Goal: Task Accomplishment & Management: Use online tool/utility

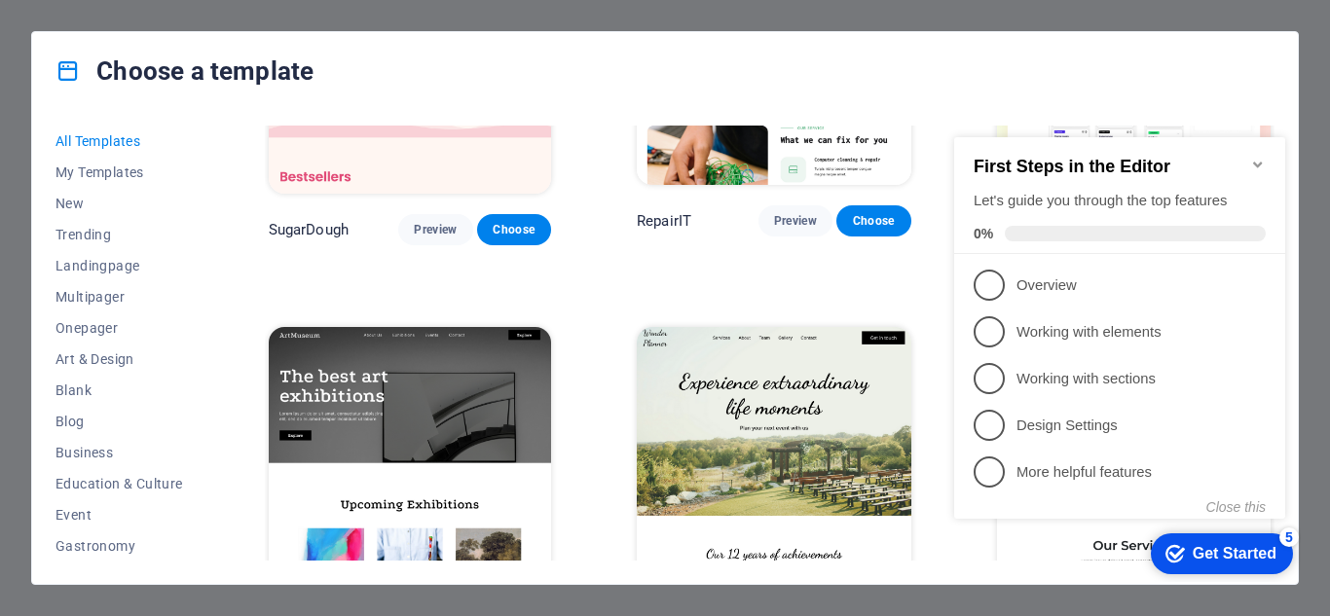
scroll to position [552, 0]
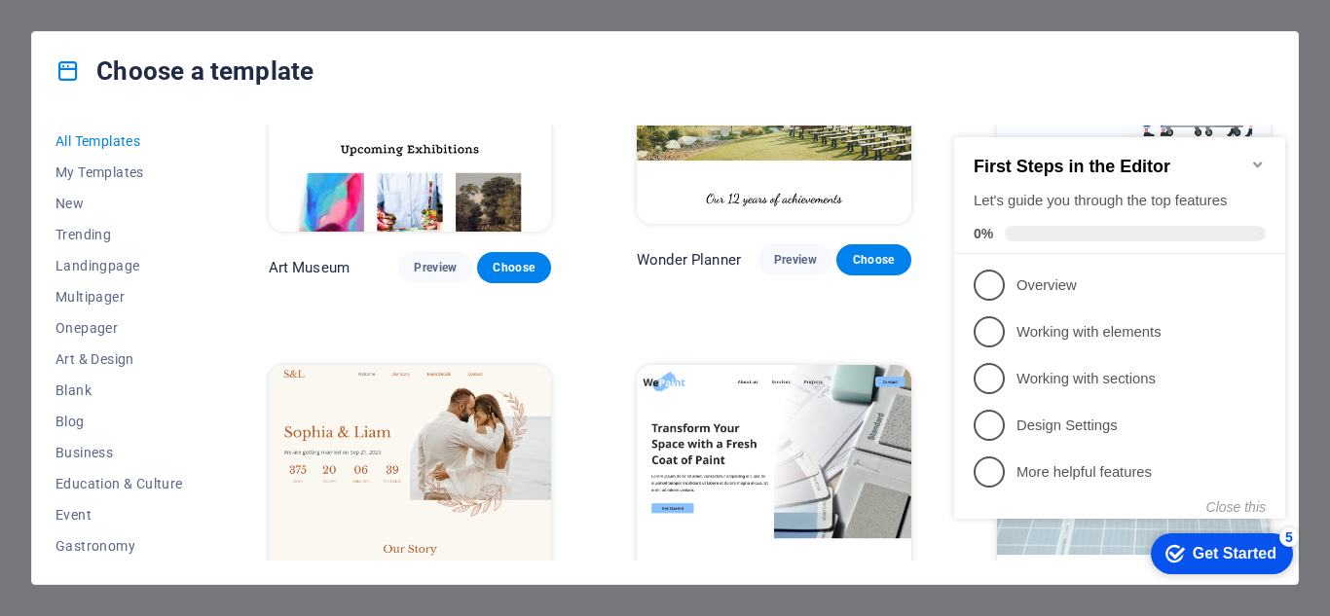
click at [1263, 16] on div "Choose a template All Templates My Templates New Trending Landingpage Multipage…" at bounding box center [665, 308] width 1330 height 616
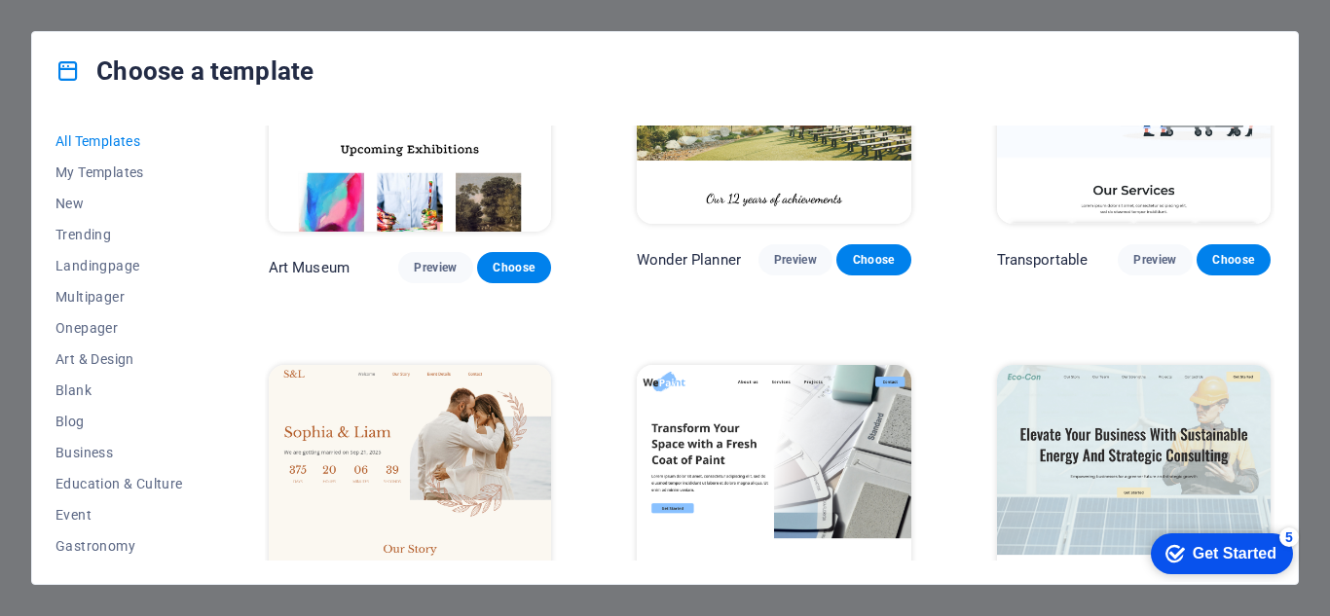
click at [1247, 560] on div "Get Started" at bounding box center [1234, 554] width 84 height 18
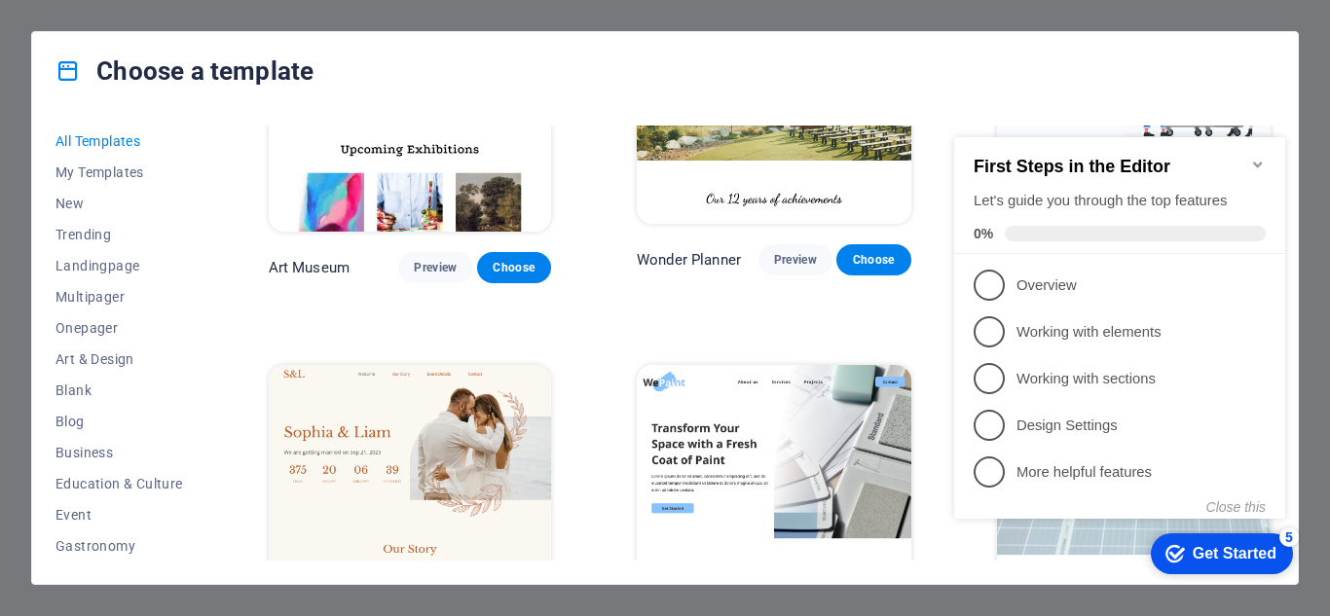
click at [1249, 157] on h2 "First Steps in the Editor" at bounding box center [1119, 167] width 292 height 20
click at [1256, 158] on icon "Minimize checklist" at bounding box center [1258, 165] width 16 height 16
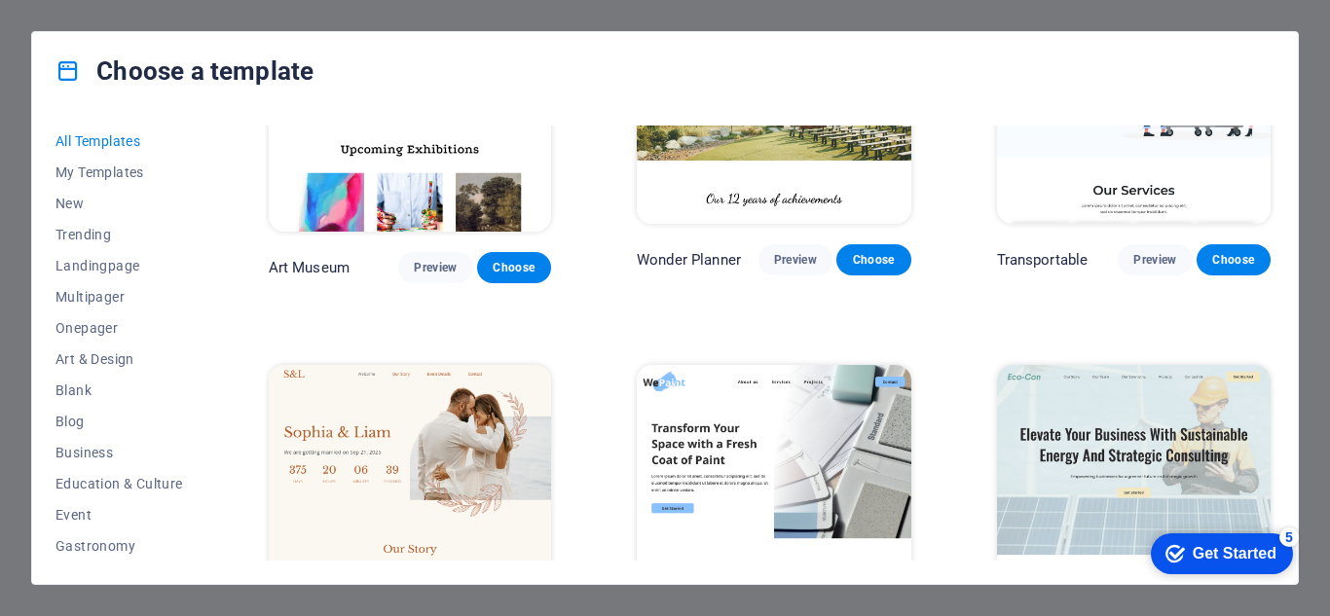
click at [1268, 9] on div "Choose a template All Templates My Templates New Trending Landingpage Multipage…" at bounding box center [665, 308] width 1330 height 616
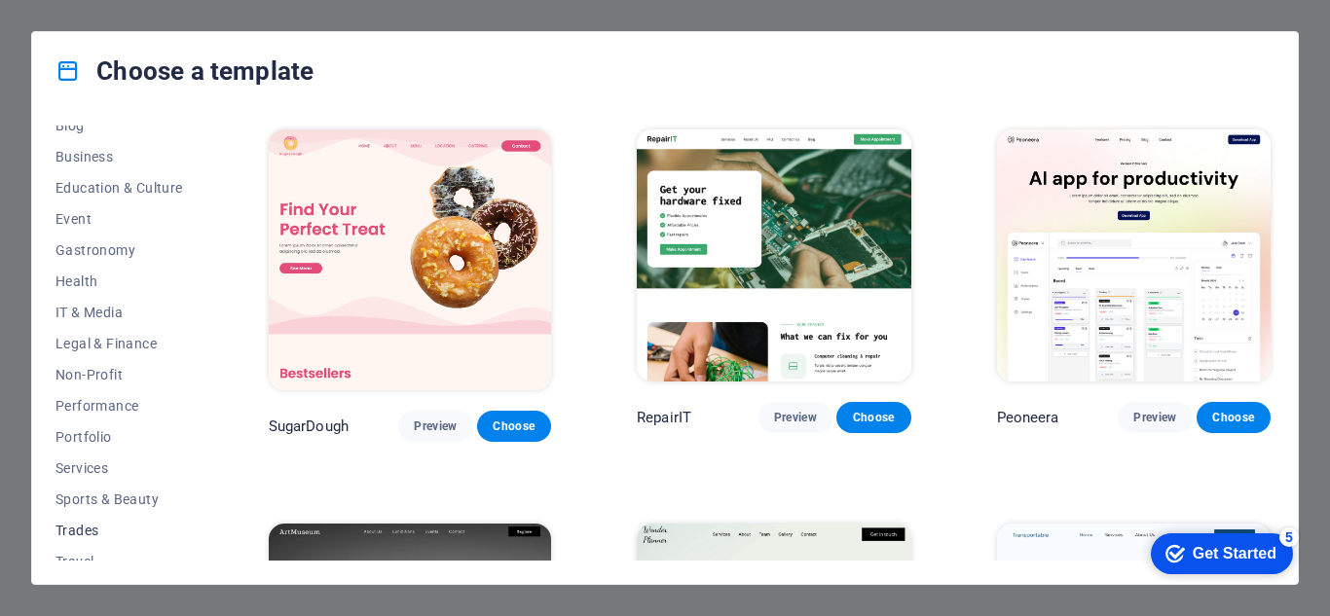
scroll to position [181, 0]
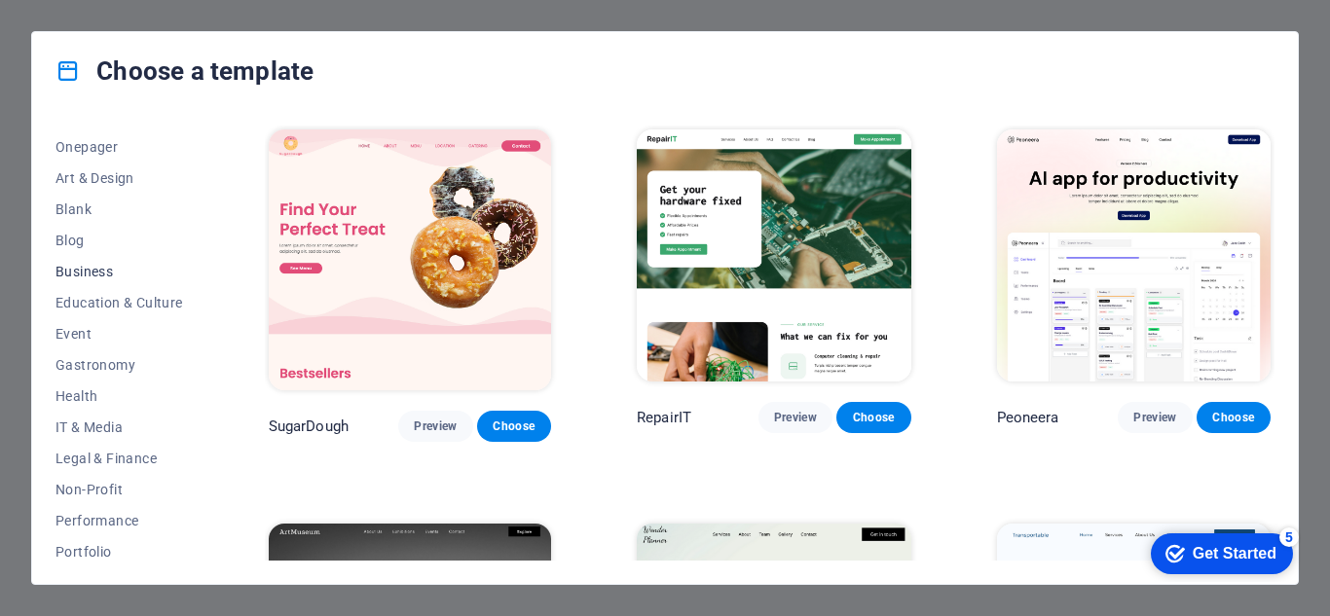
click at [95, 264] on span "Business" at bounding box center [119, 272] width 128 height 16
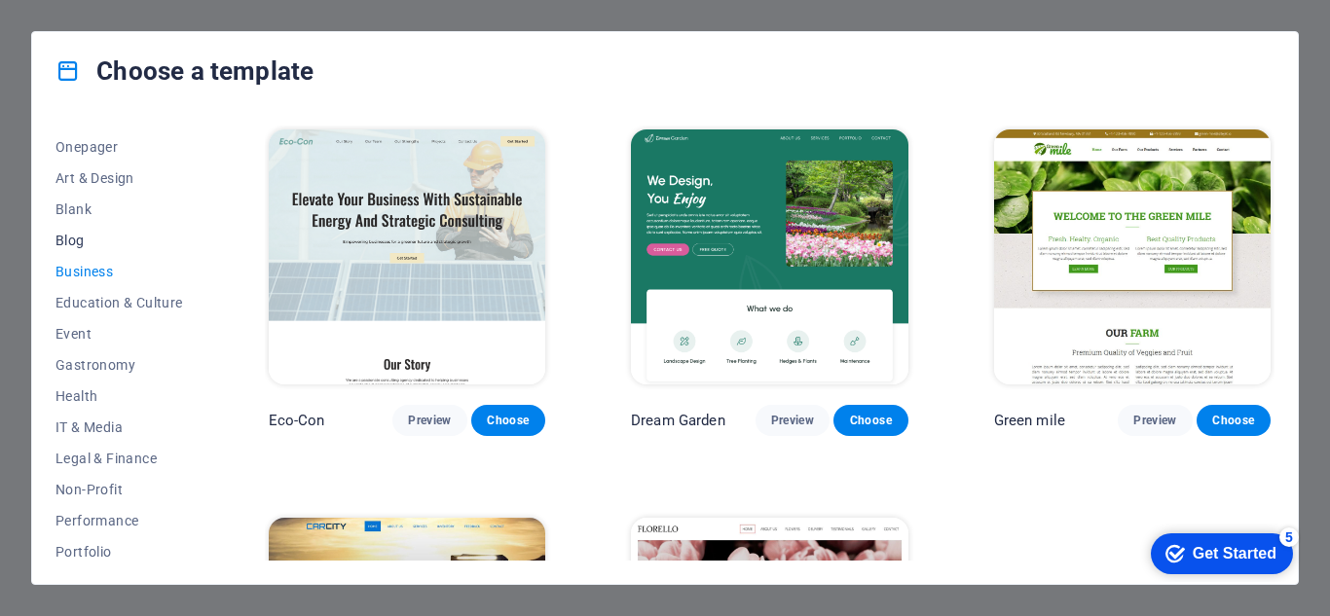
click at [81, 243] on span "Blog" at bounding box center [119, 241] width 128 height 16
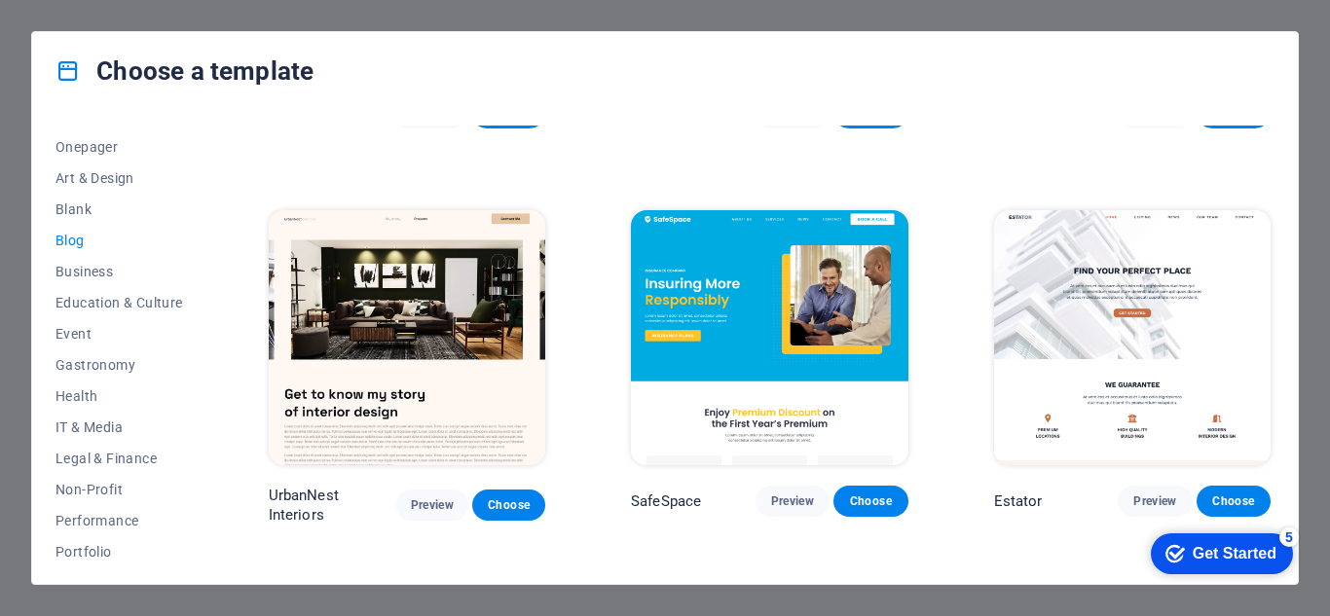
scroll to position [0, 0]
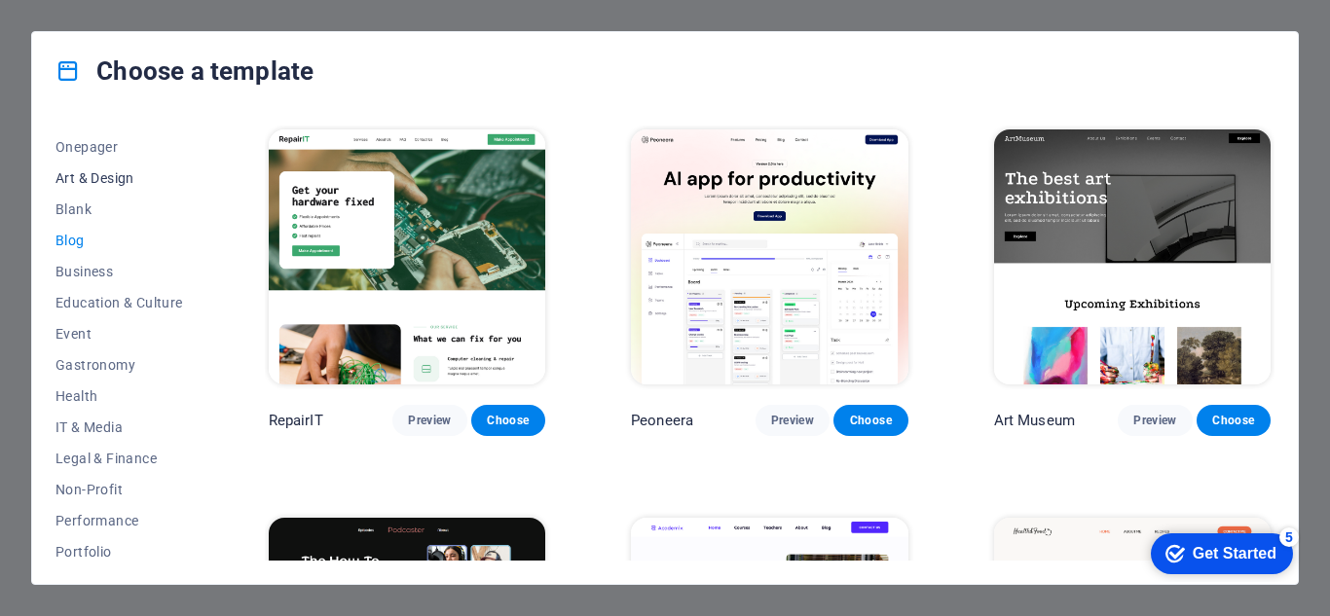
click at [107, 178] on span "Art & Design" at bounding box center [119, 178] width 128 height 16
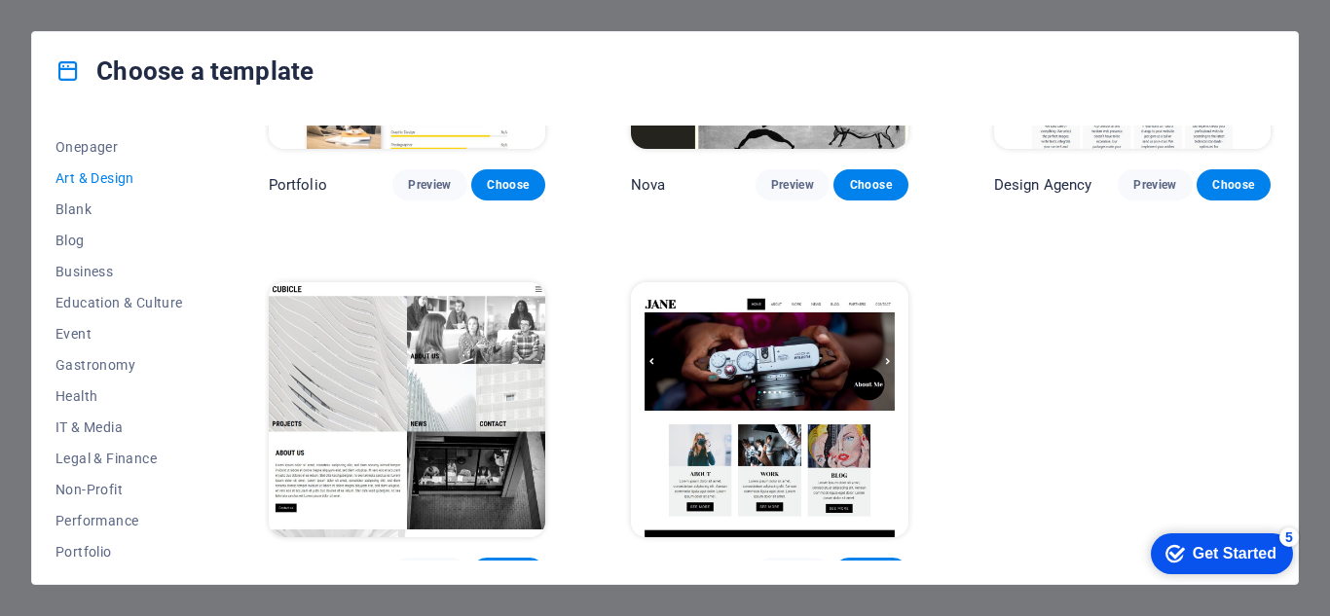
scroll to position [1418, 0]
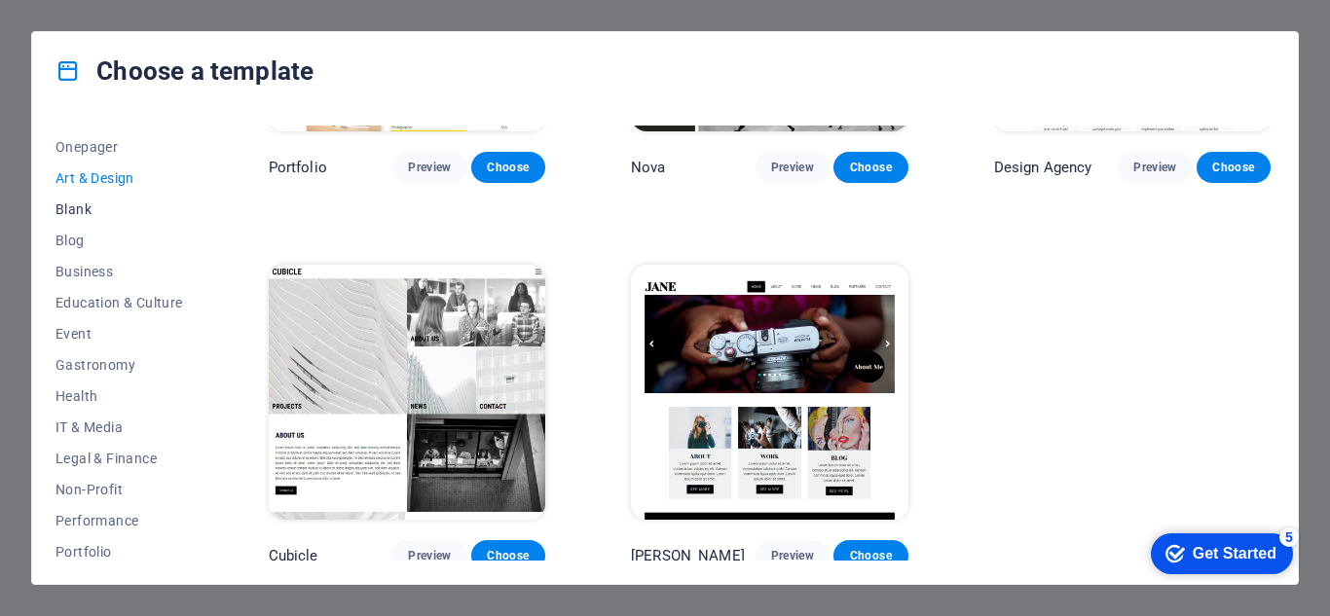
click at [75, 203] on span "Blank" at bounding box center [119, 210] width 128 height 16
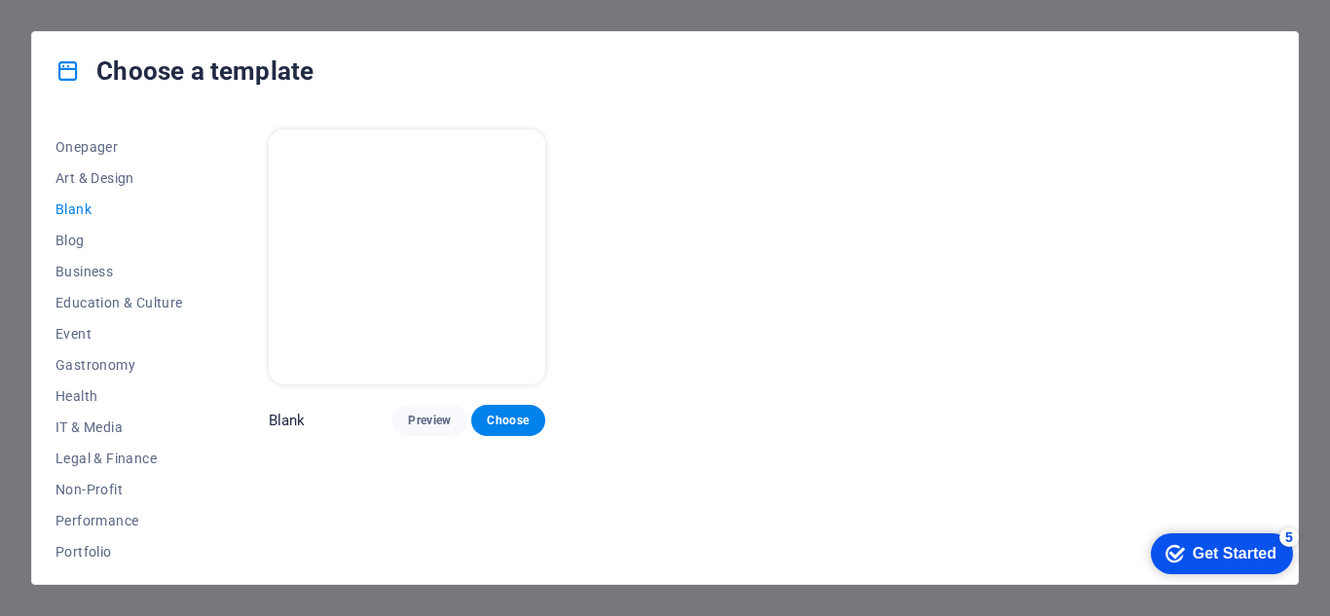
scroll to position [0, 0]
click at [526, 422] on span "Choose" at bounding box center [508, 421] width 43 height 16
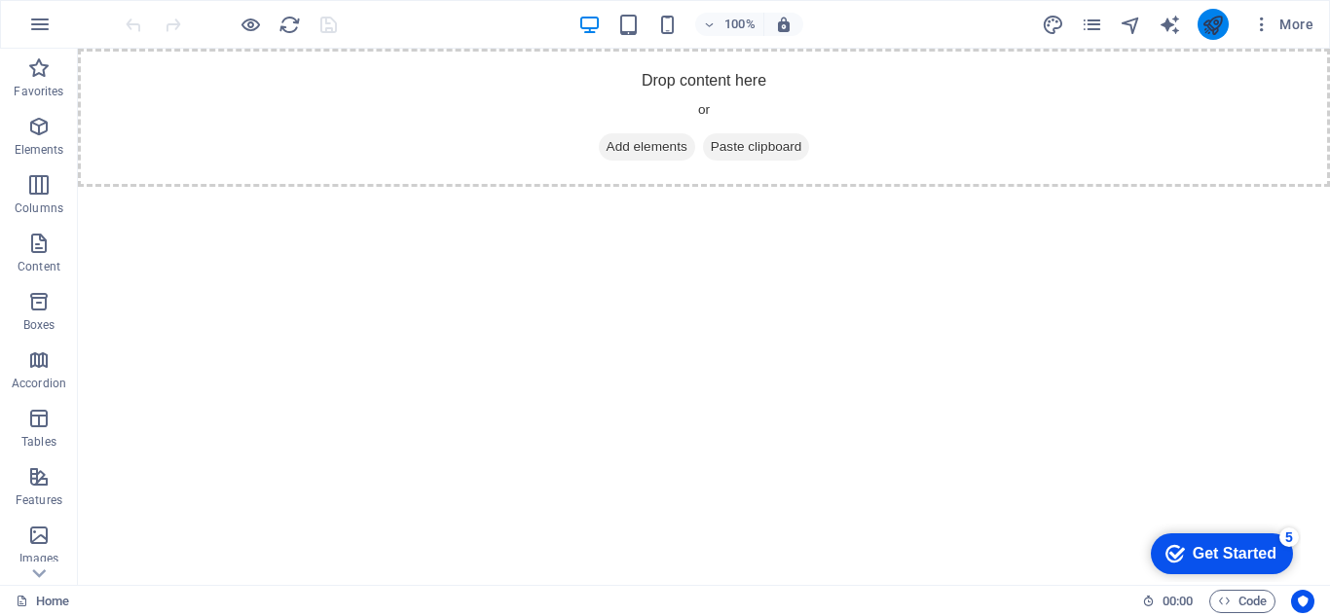
click at [1216, 24] on icon "publish" at bounding box center [1212, 25] width 22 height 22
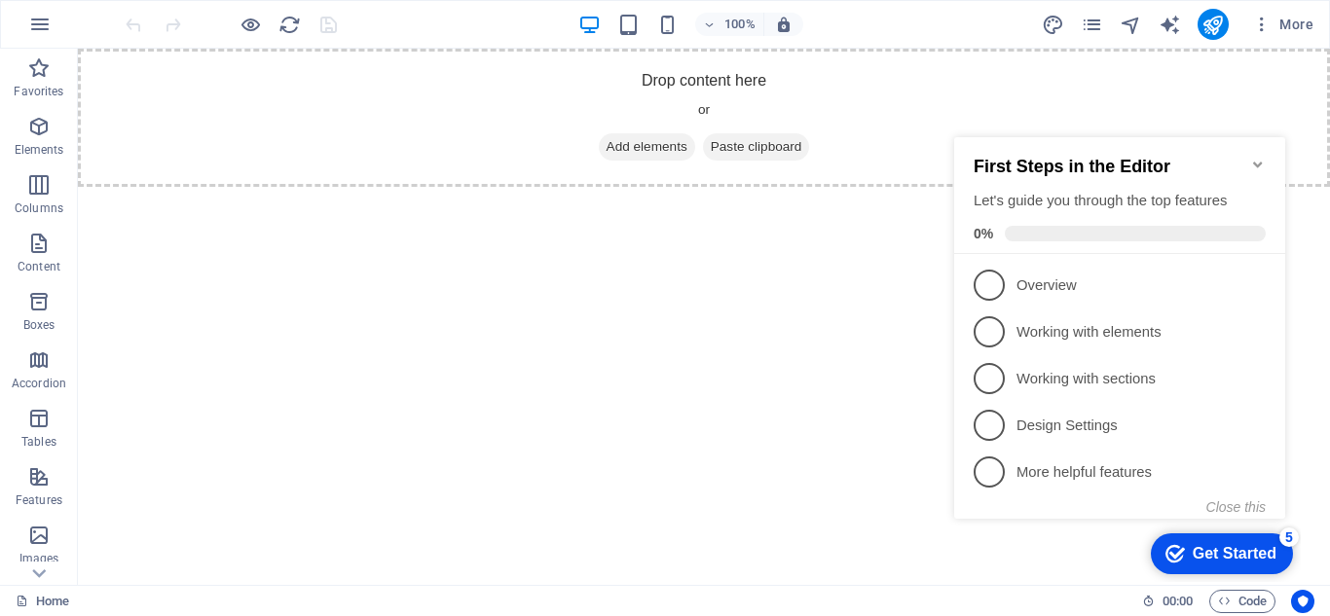
click at [1259, 162] on icon "Minimize checklist" at bounding box center [1257, 165] width 9 height 6
